Goal: Information Seeking & Learning: Find specific page/section

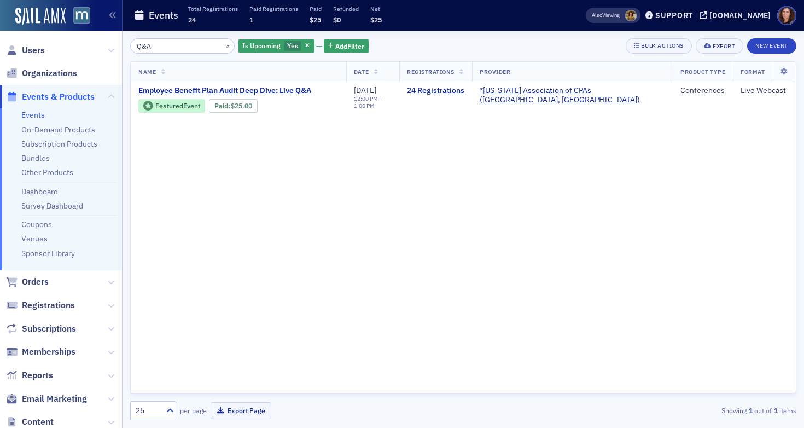
click at [150, 49] on input "Q&A" at bounding box center [182, 45] width 105 height 15
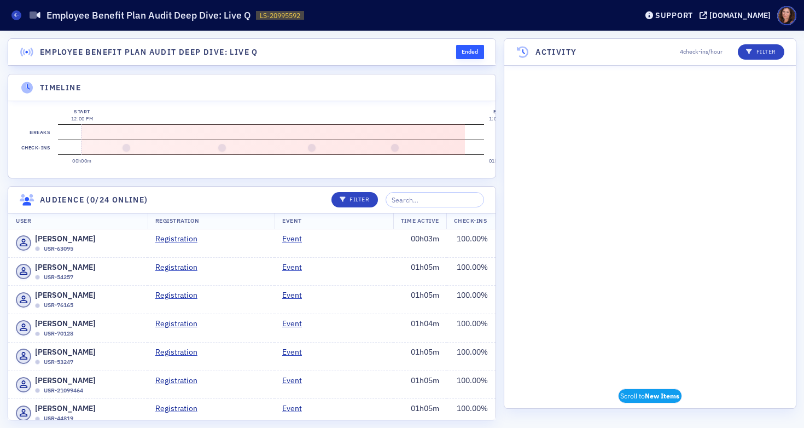
scroll to position [1331, 0]
